Goal: Obtain resource: Download file/media

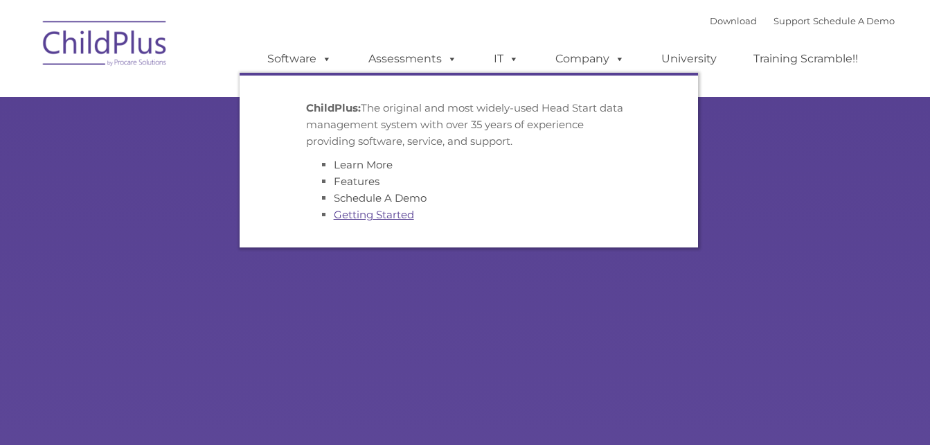
click at [350, 216] on link "Getting Started" at bounding box center [374, 214] width 80 height 13
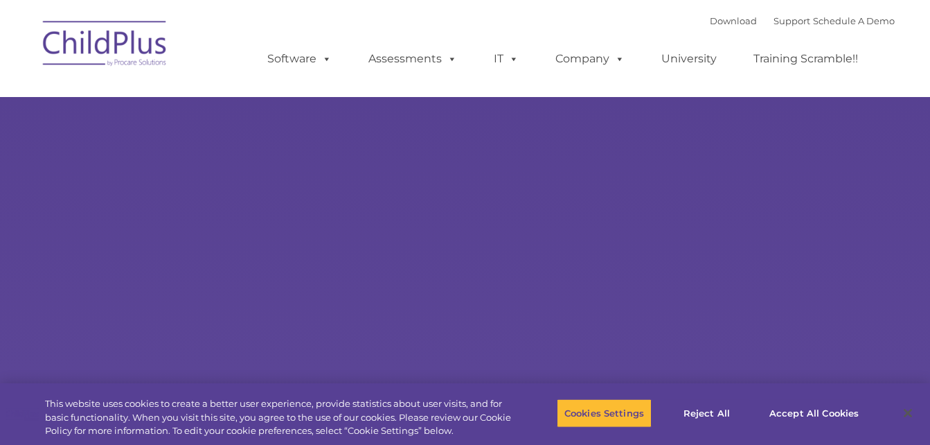
type input ""
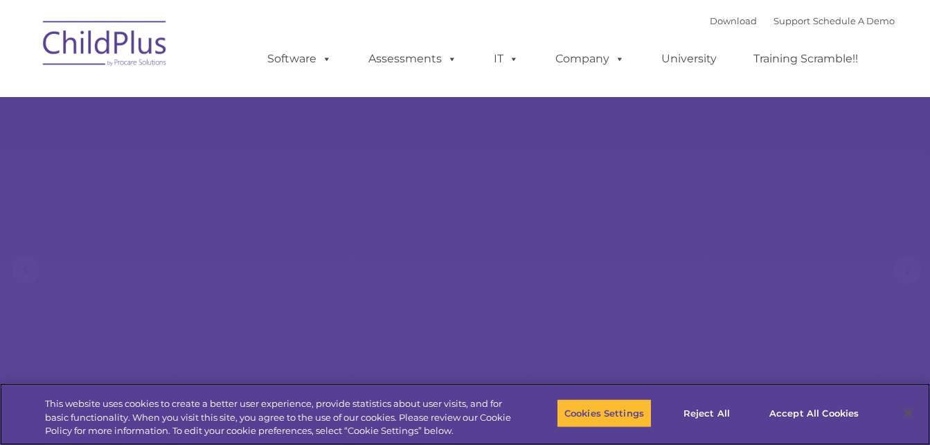
select select "MEDIUM"
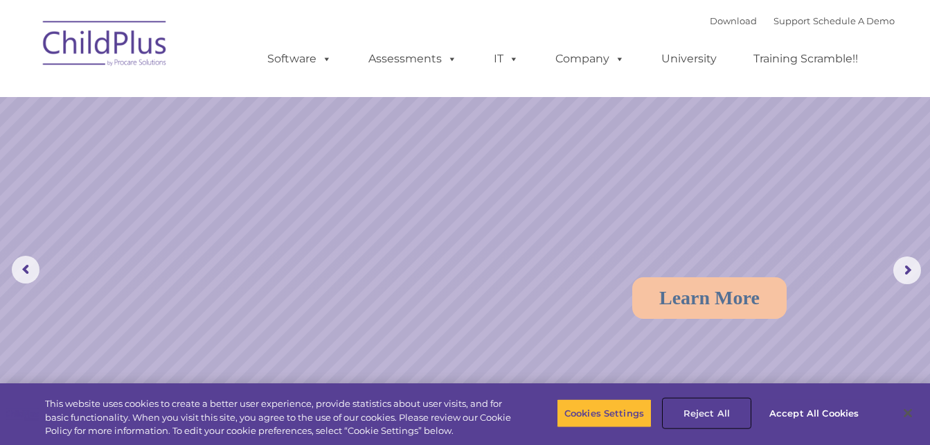
click at [716, 413] on button "Reject All" at bounding box center [707, 412] width 87 height 29
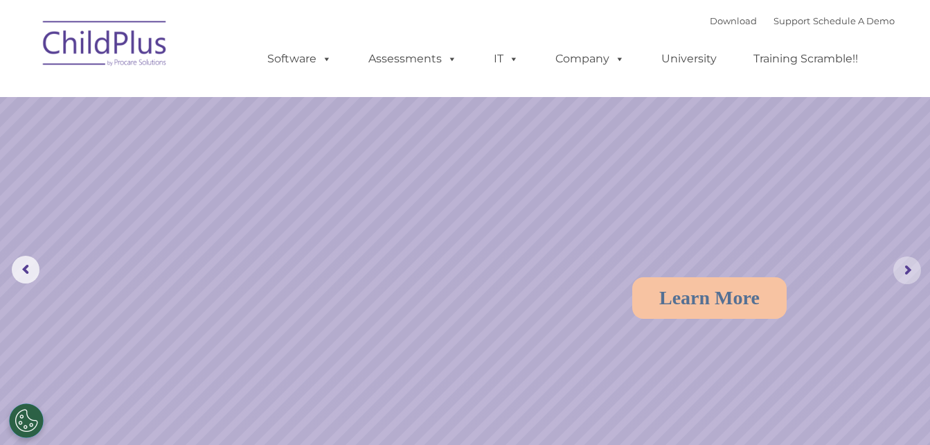
click at [905, 268] on rs-arrow at bounding box center [908, 270] width 28 height 28
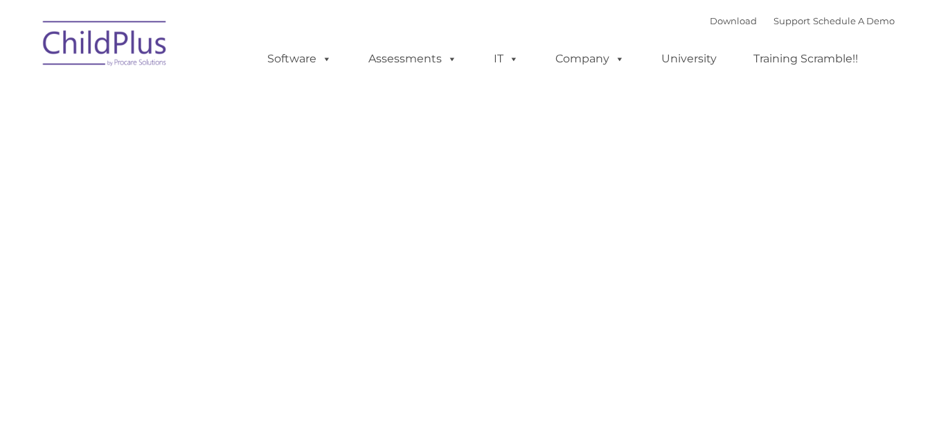
drag, startPoint x: 0, startPoint y: 0, endPoint x: 116, endPoint y: 48, distance: 126.1
click at [116, 48] on img at bounding box center [105, 45] width 139 height 69
click at [714, 17] on link "Download" at bounding box center [733, 20] width 47 height 11
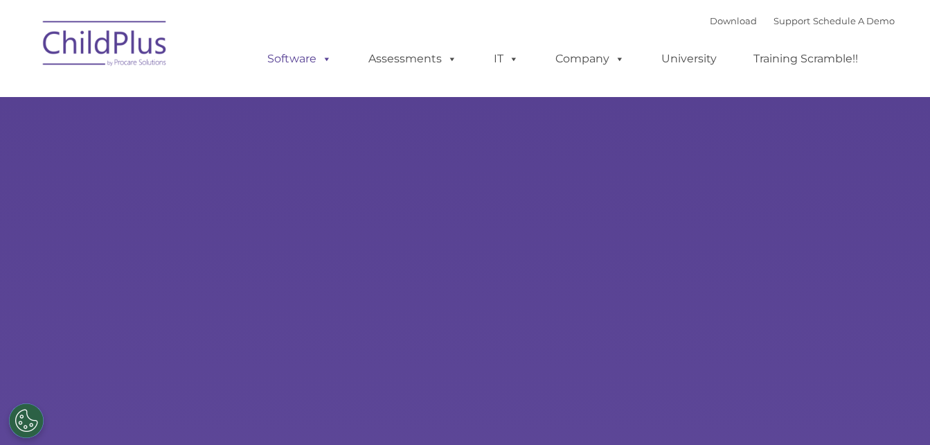
select select "MEDIUM"
click at [710, 26] on div "Download Support | Schedule A Demo " at bounding box center [802, 20] width 185 height 21
click at [710, 23] on link "Download" at bounding box center [733, 20] width 47 height 11
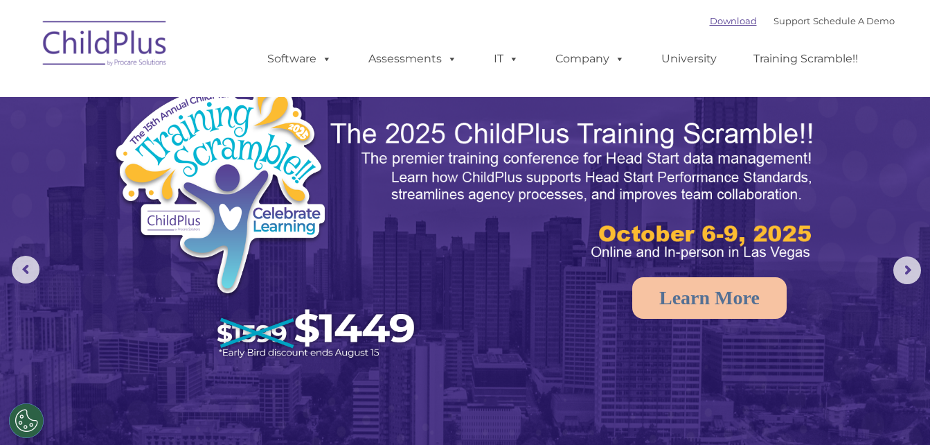
click at [712, 23] on link "Download" at bounding box center [733, 20] width 47 height 11
